Goal: Navigation & Orientation: Find specific page/section

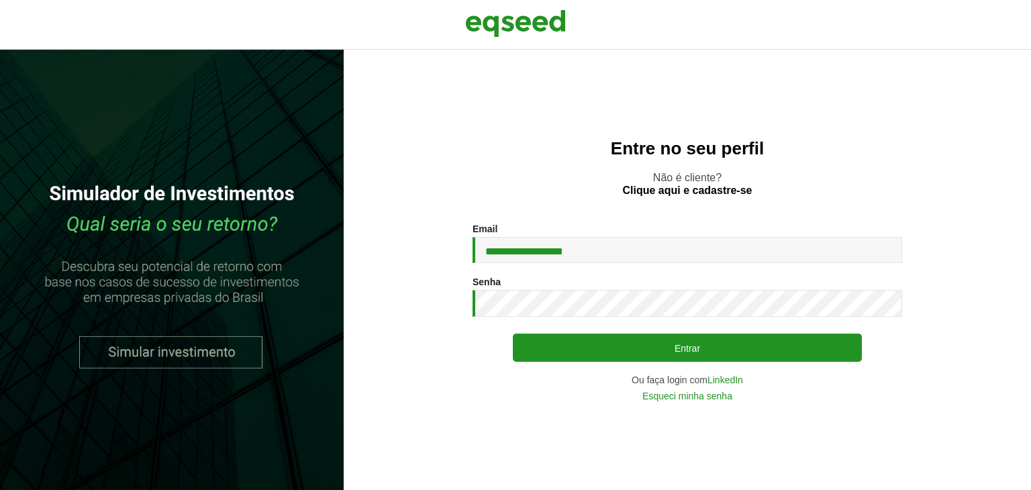
click at [656, 351] on button "Entrar" at bounding box center [687, 348] width 349 height 28
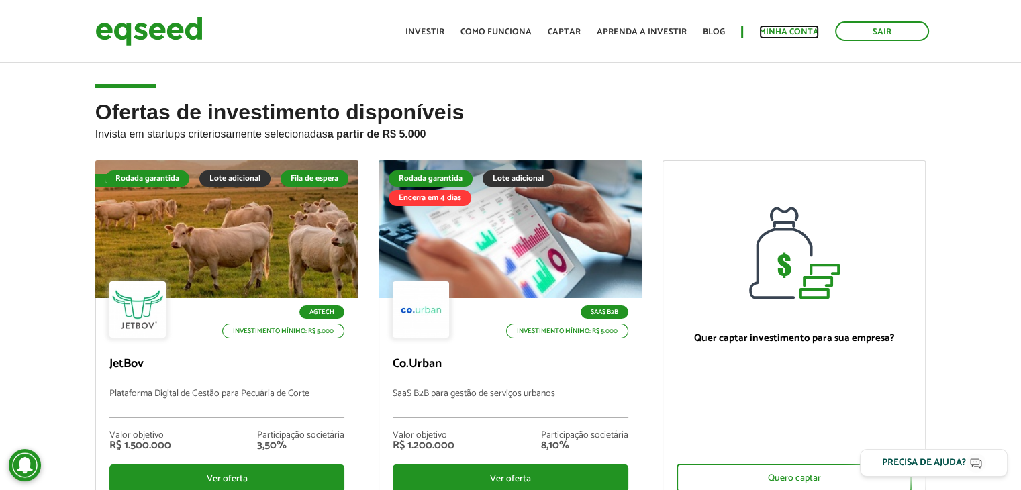
click at [795, 33] on link "Minha conta" at bounding box center [789, 32] width 60 height 9
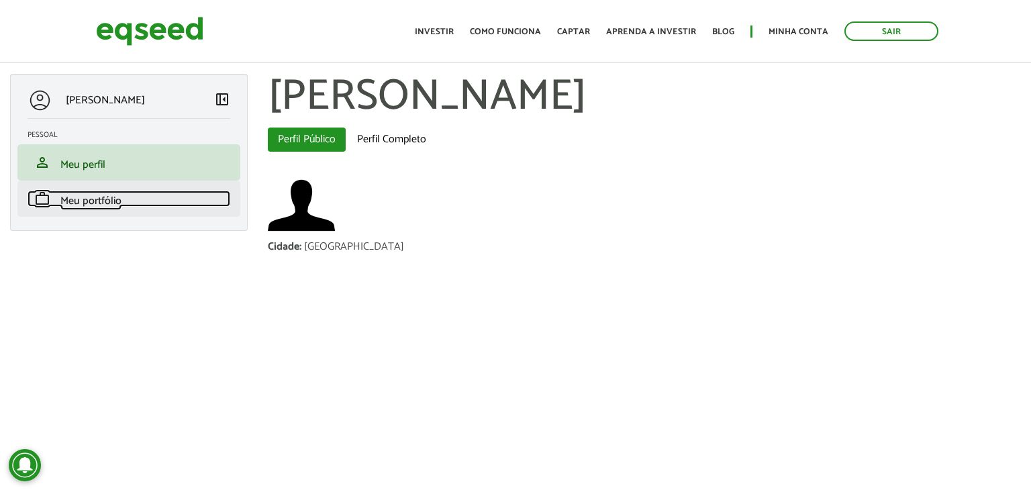
click at [88, 201] on span "Meu portfólio" at bounding box center [90, 201] width 61 height 18
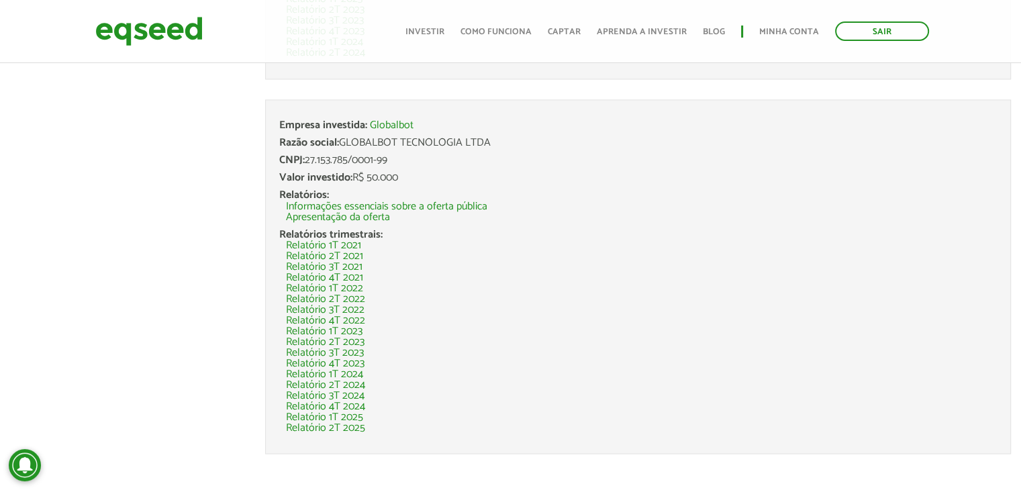
scroll to position [2359, 0]
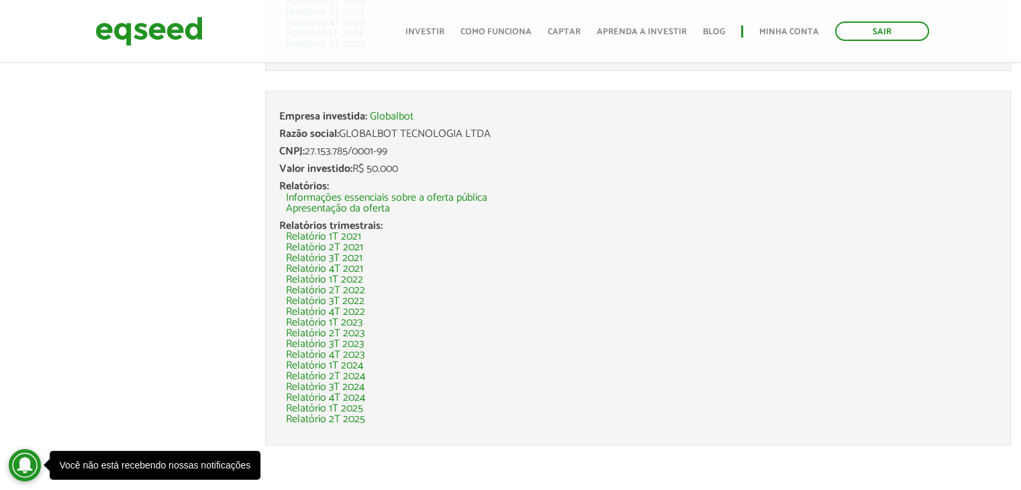
click at [30, 460] on circle at bounding box center [25, 465] width 32 height 32
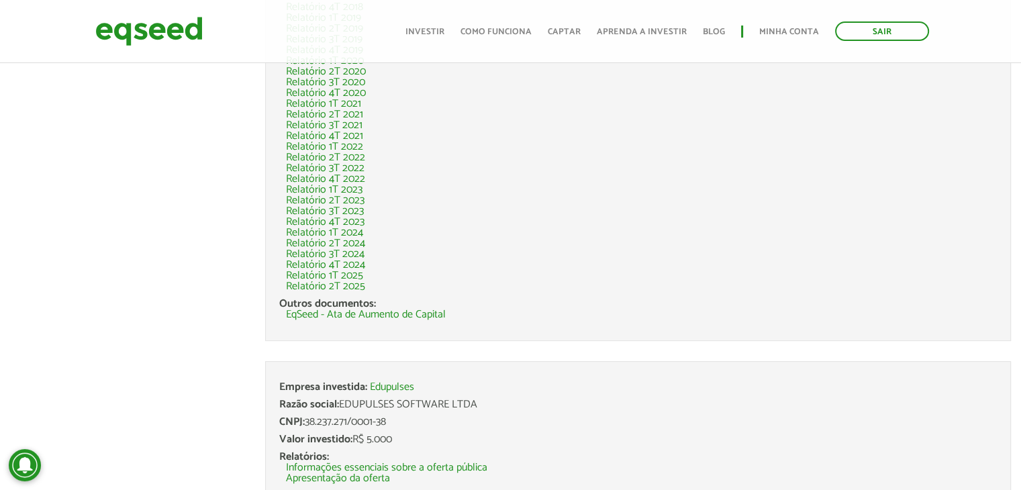
scroll to position [277, 0]
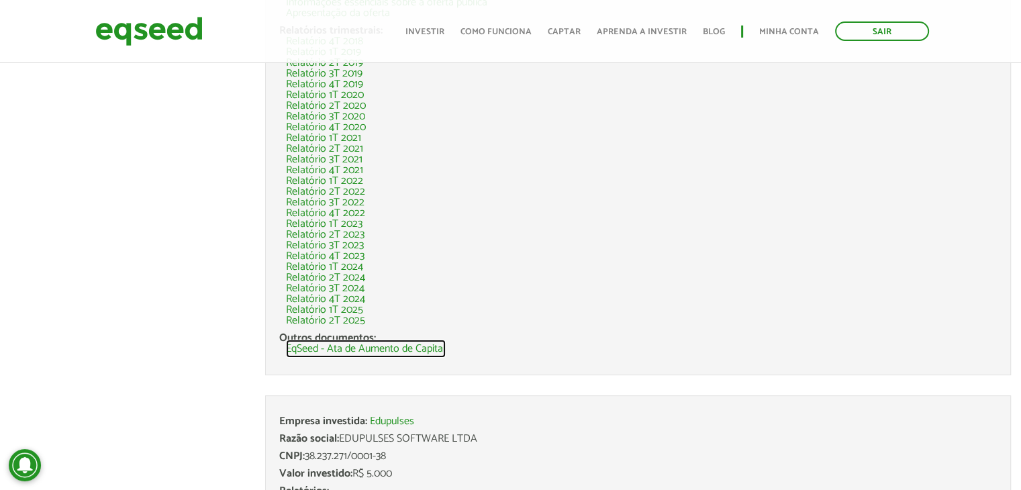
click at [438, 346] on link "EqSeed - Ata de Aumento de Capital" at bounding box center [366, 349] width 160 height 11
